Goal: Task Accomplishment & Management: Manage account settings

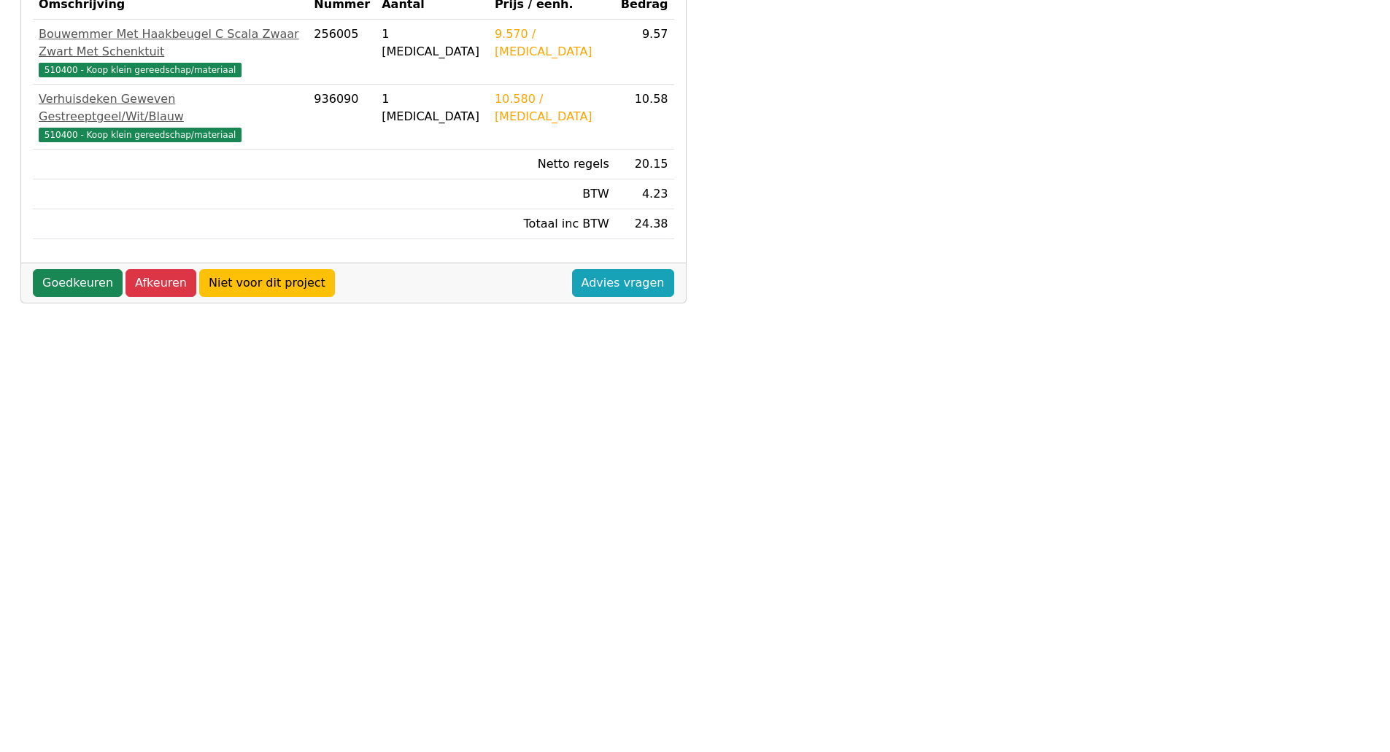
scroll to position [330, 0]
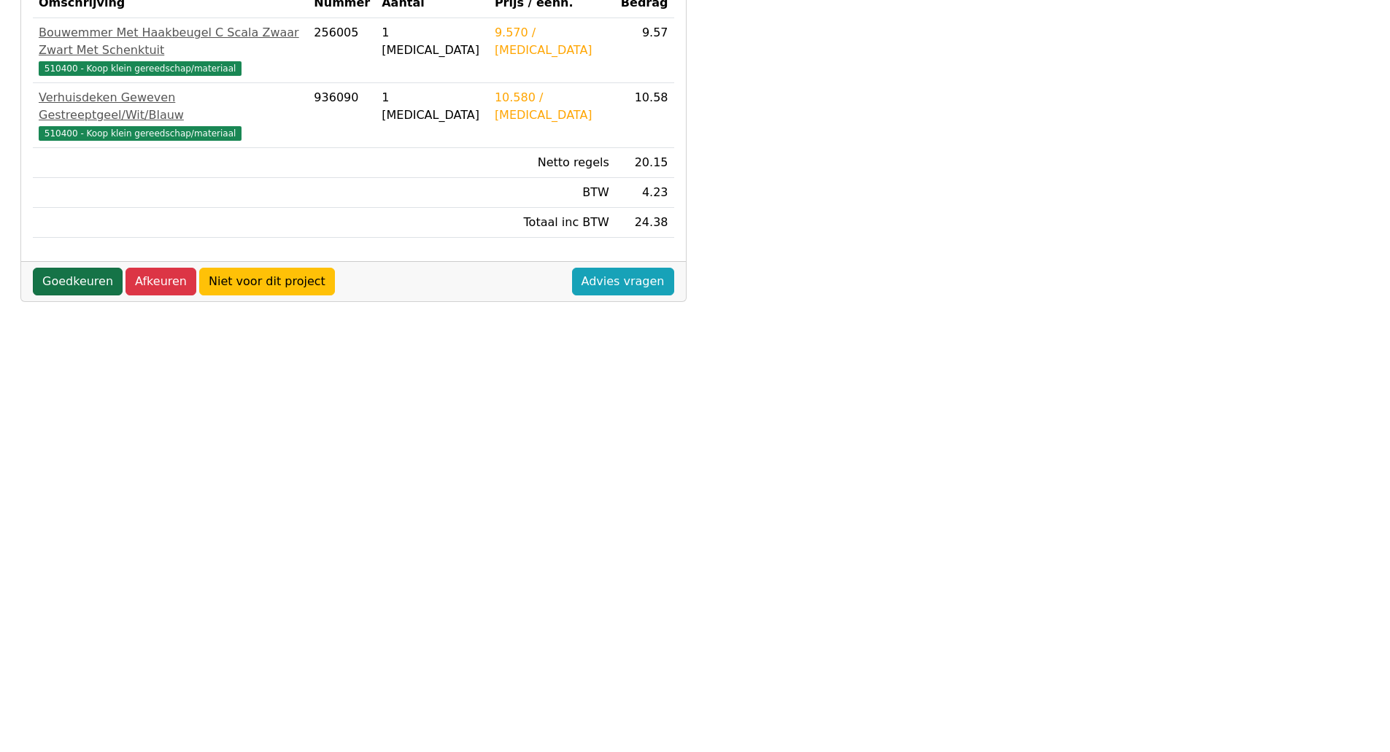
click at [56, 268] on link "Goedkeuren" at bounding box center [78, 282] width 90 height 28
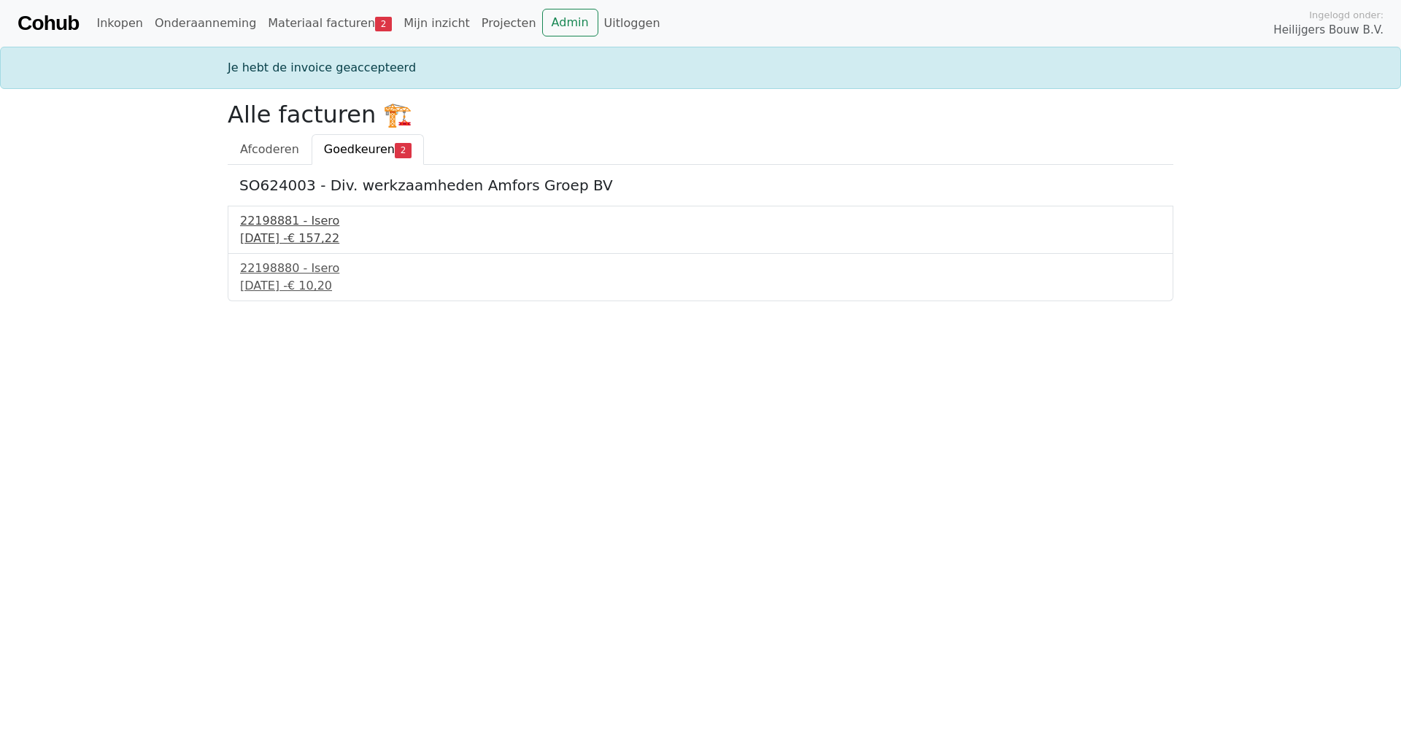
click at [290, 231] on div "[DATE] - € 157,22" at bounding box center [700, 239] width 921 height 18
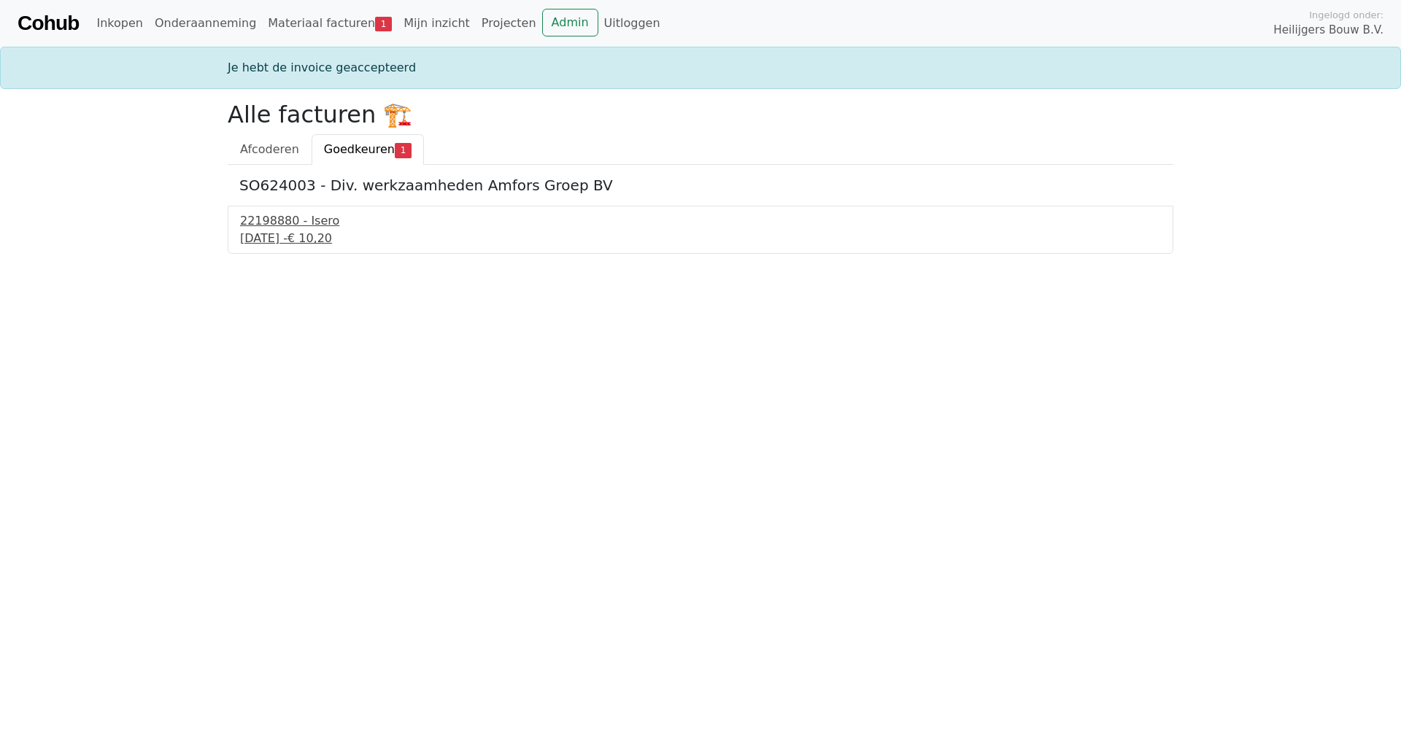
click at [298, 243] on div "9 september 2025 - € 10,20" at bounding box center [700, 239] width 921 height 18
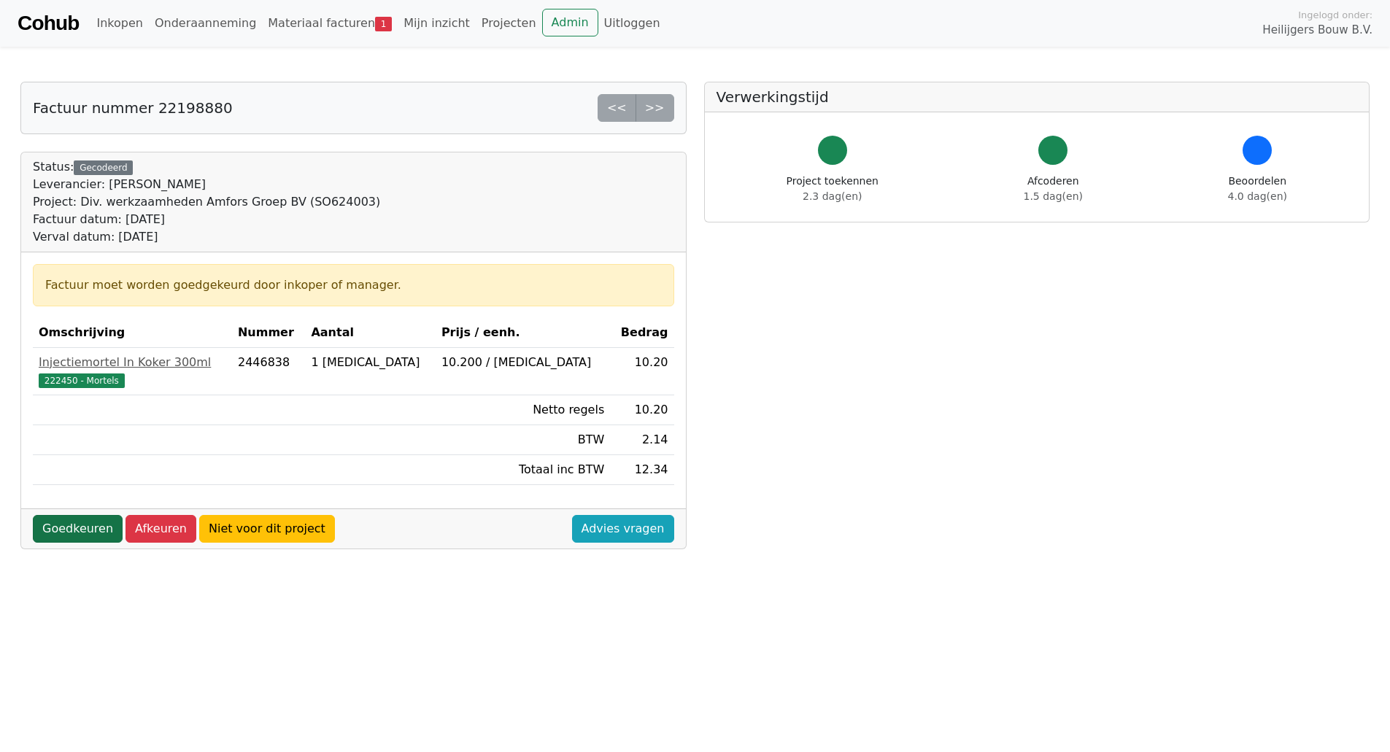
click at [96, 528] on link "Goedkeuren" at bounding box center [78, 529] width 90 height 28
